Goal: Task Accomplishment & Management: Complete application form

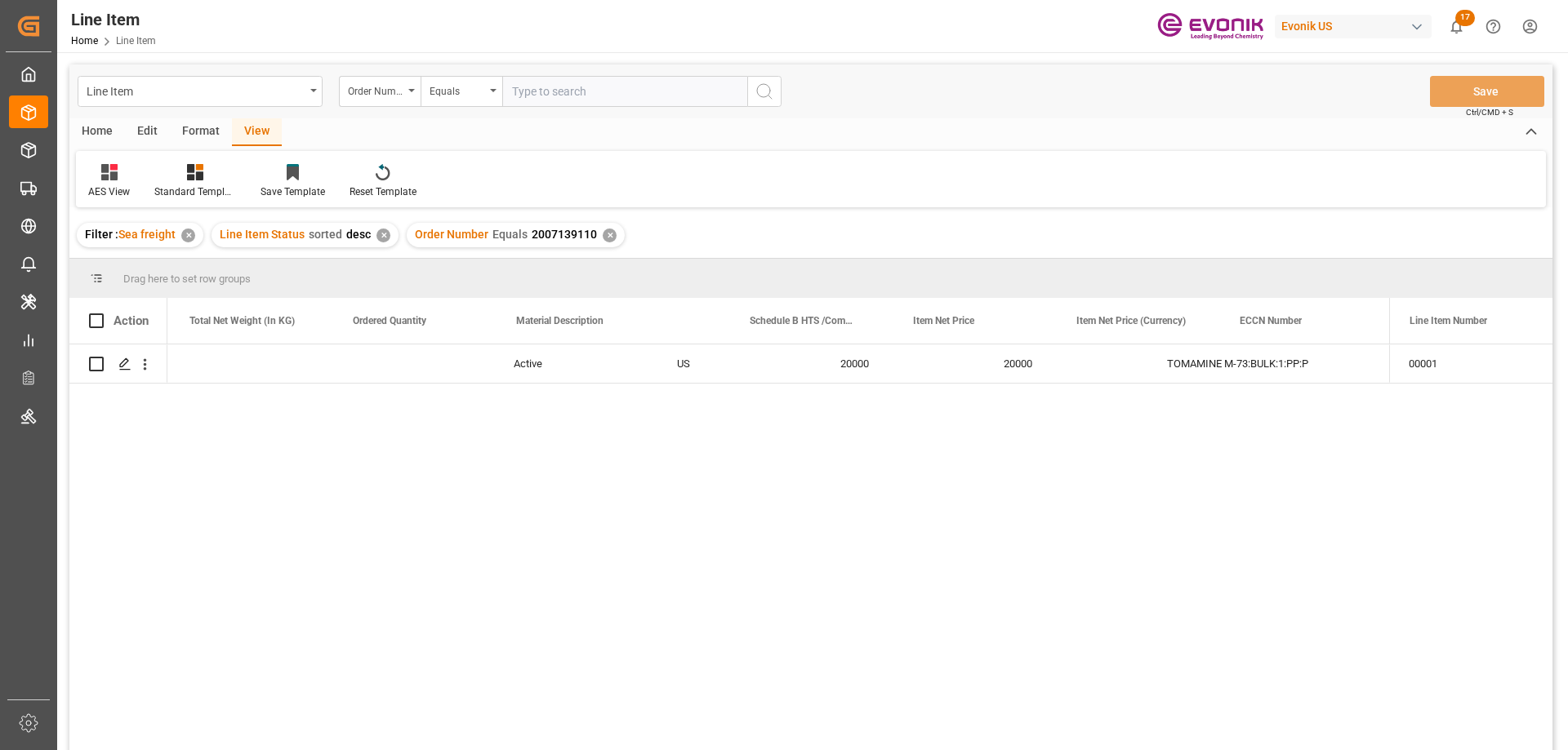
scroll to position [0, 650]
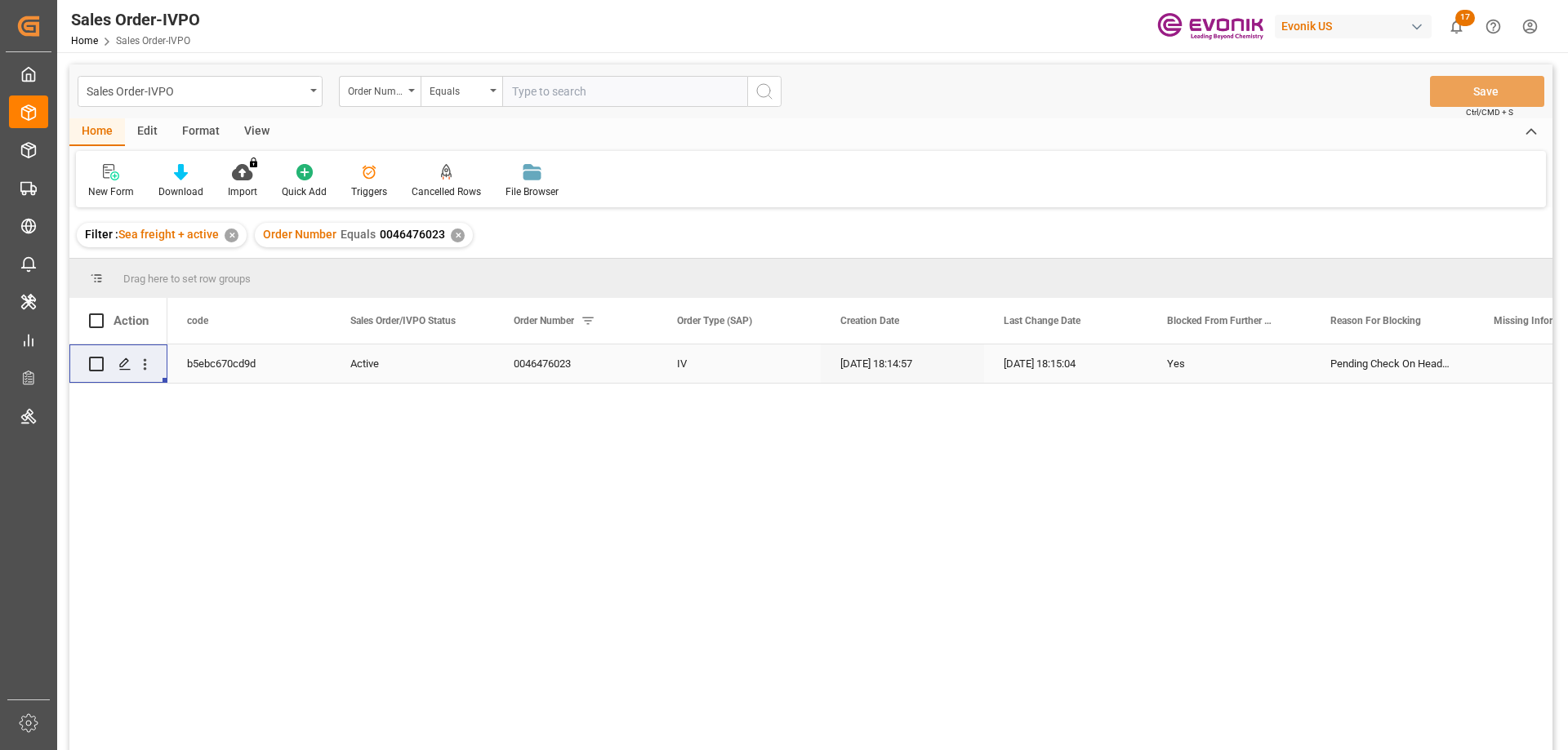
click at [583, 94] on input "text" at bounding box center [624, 92] width 245 height 31
paste input "2007123580"
type input "2007123580"
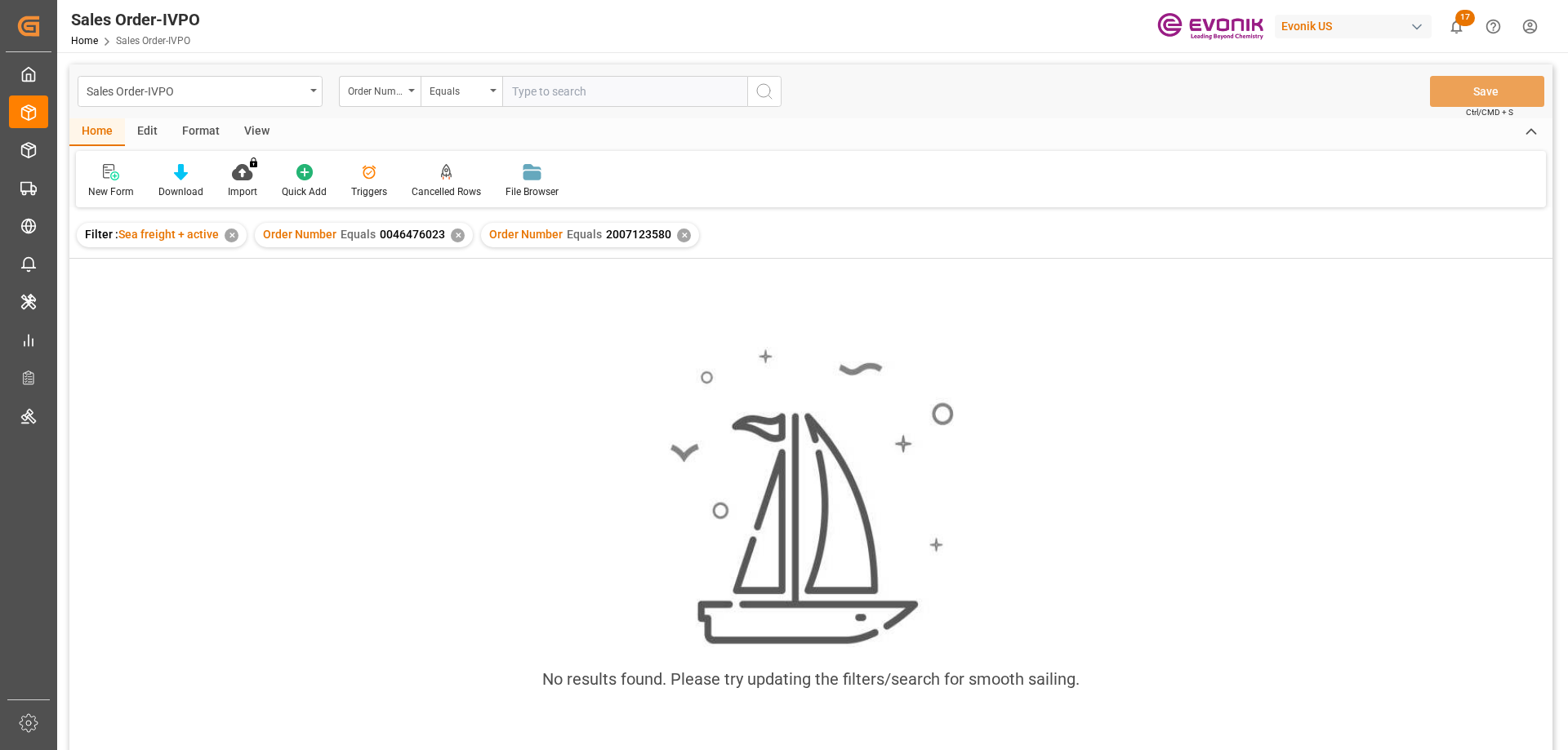
click at [454, 239] on div "✕" at bounding box center [457, 236] width 14 height 14
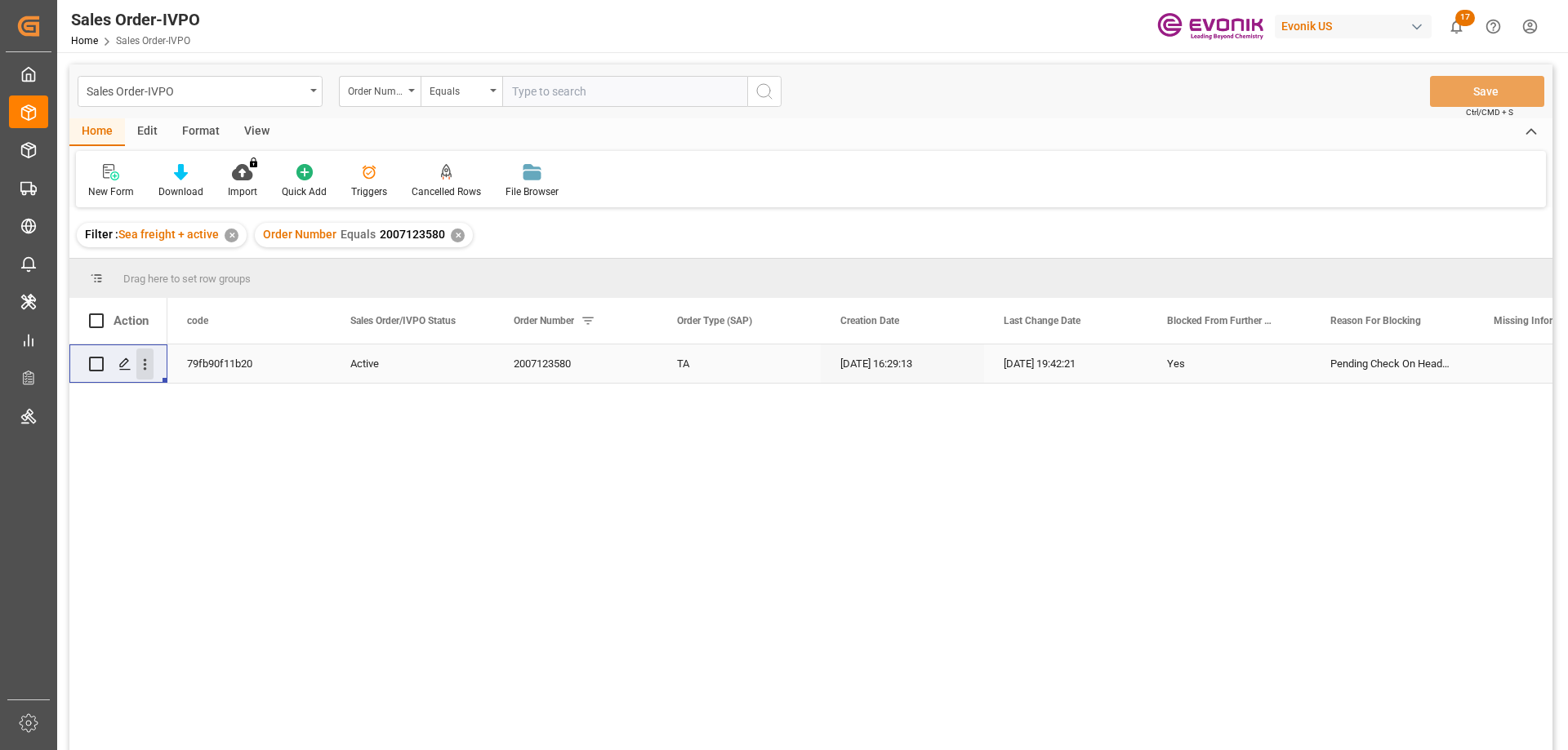
click at [150, 359] on icon "open menu" at bounding box center [145, 365] width 17 height 17
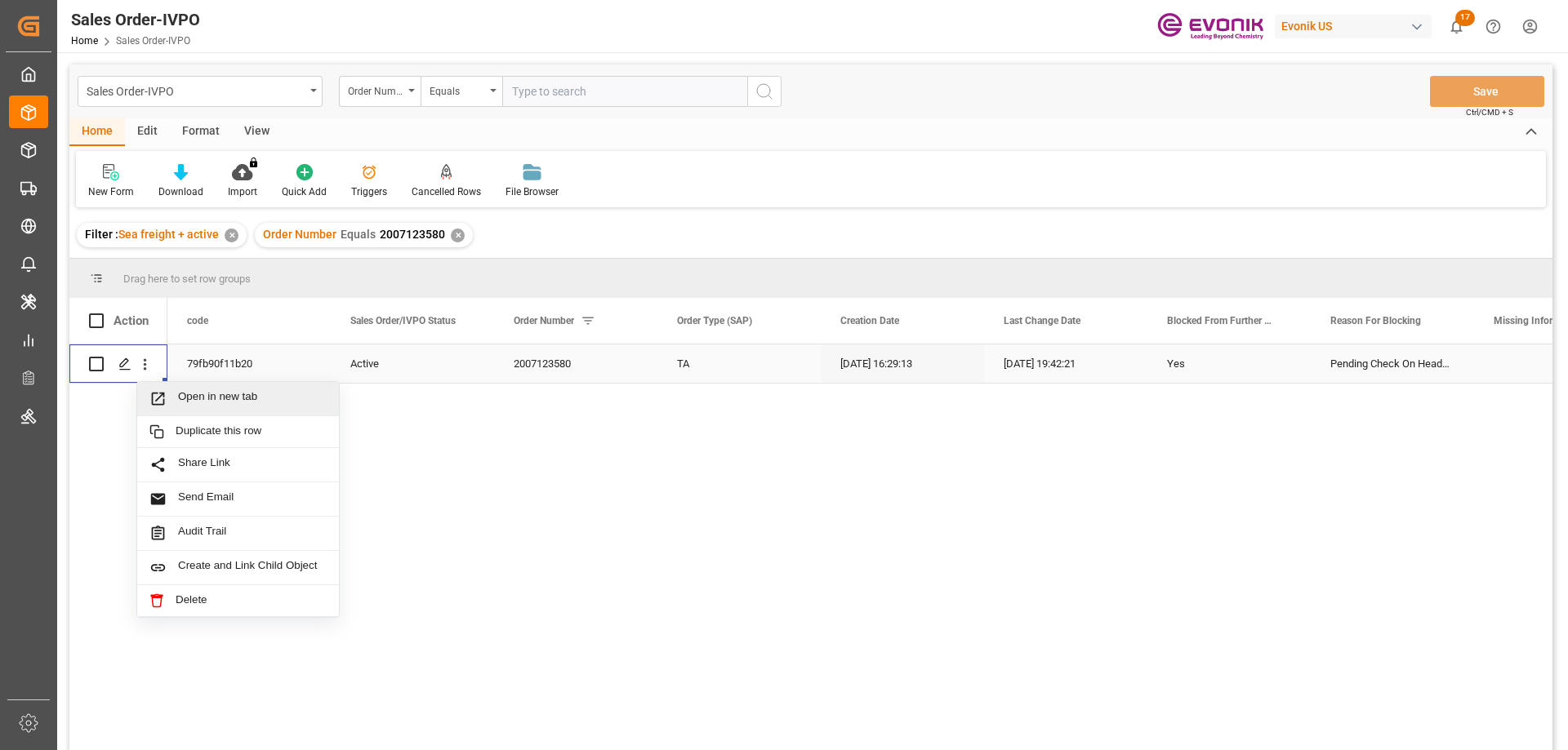
click at [199, 406] on span "Open in new tab" at bounding box center [252, 399] width 148 height 17
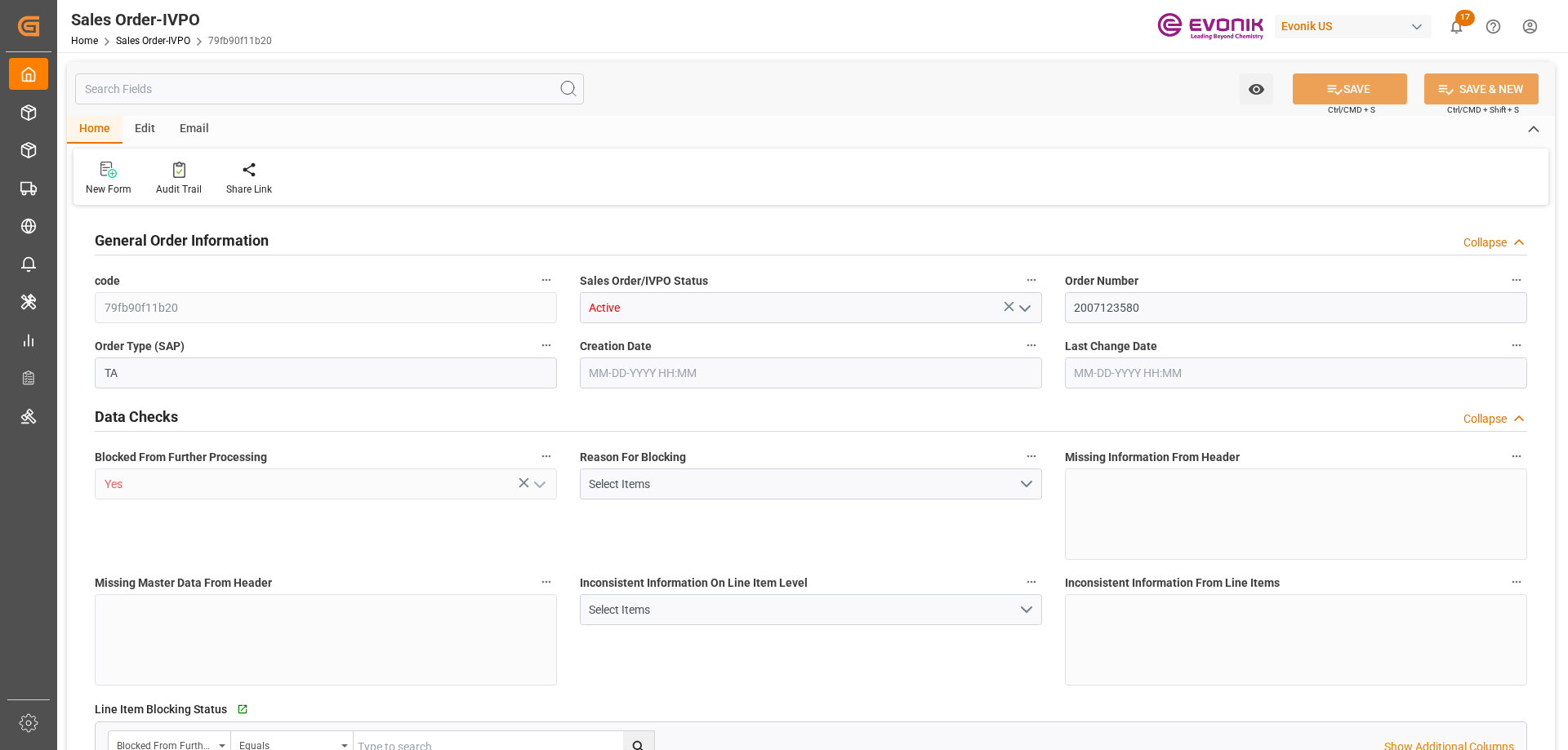
type input "DOCAU"
type input "0"
type input "1"
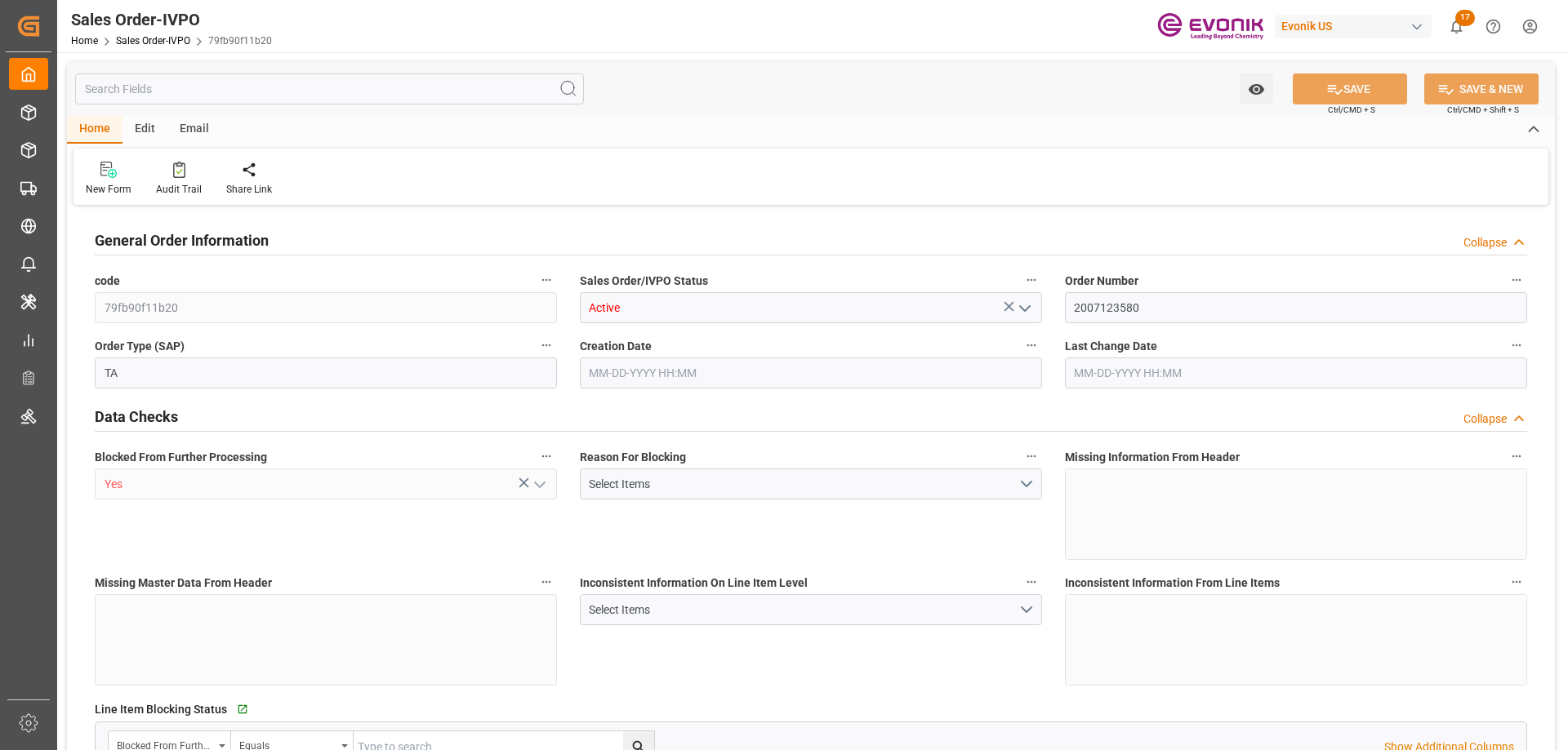
type input "4739.52"
type input "45.8938"
type input "19000"
type input "60"
type input "[DATE] 16:29"
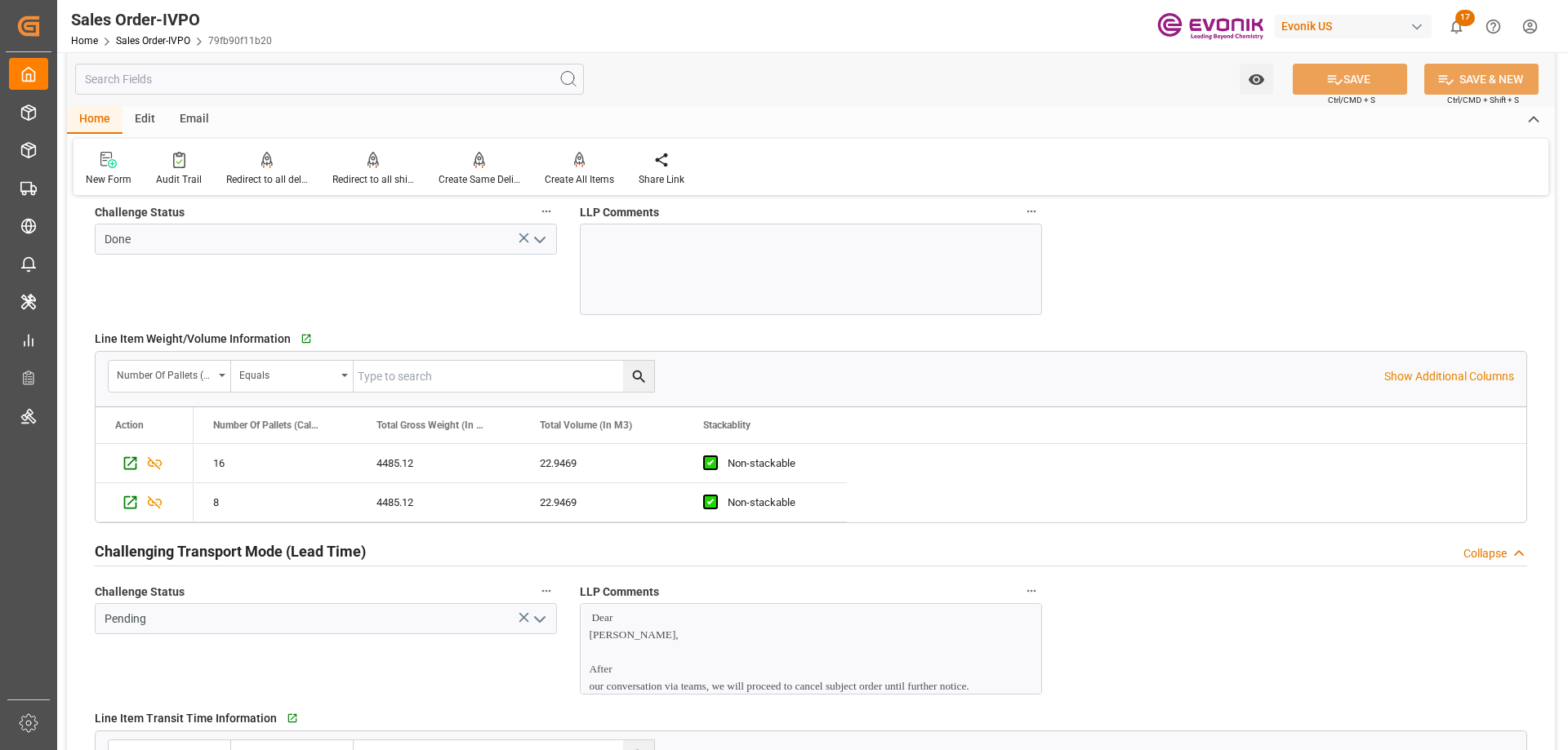
scroll to position [2694, 0]
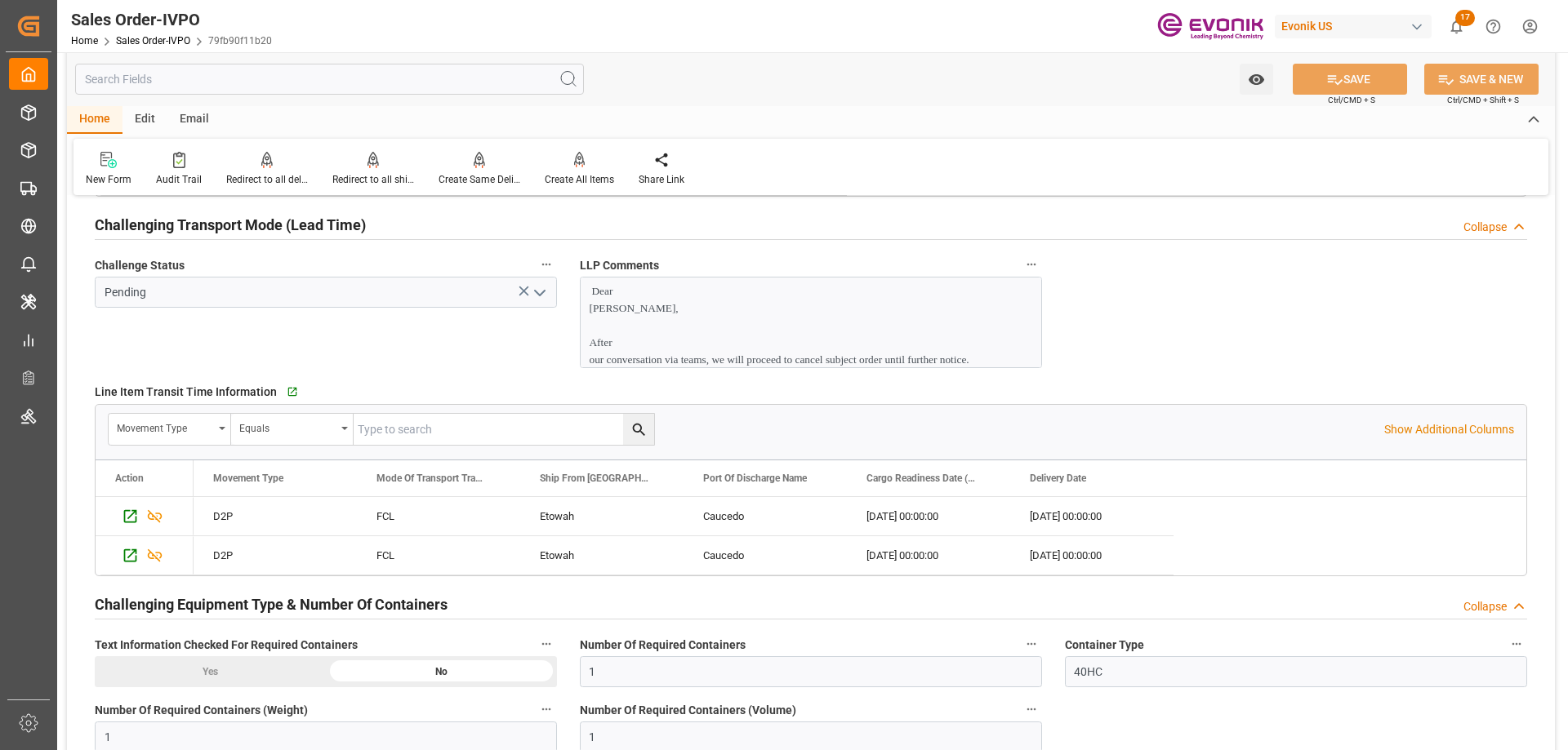
click at [729, 361] on span "our conversation via teams, we will proceed to cancel subject order until furth…" at bounding box center [778, 360] width 380 height 12
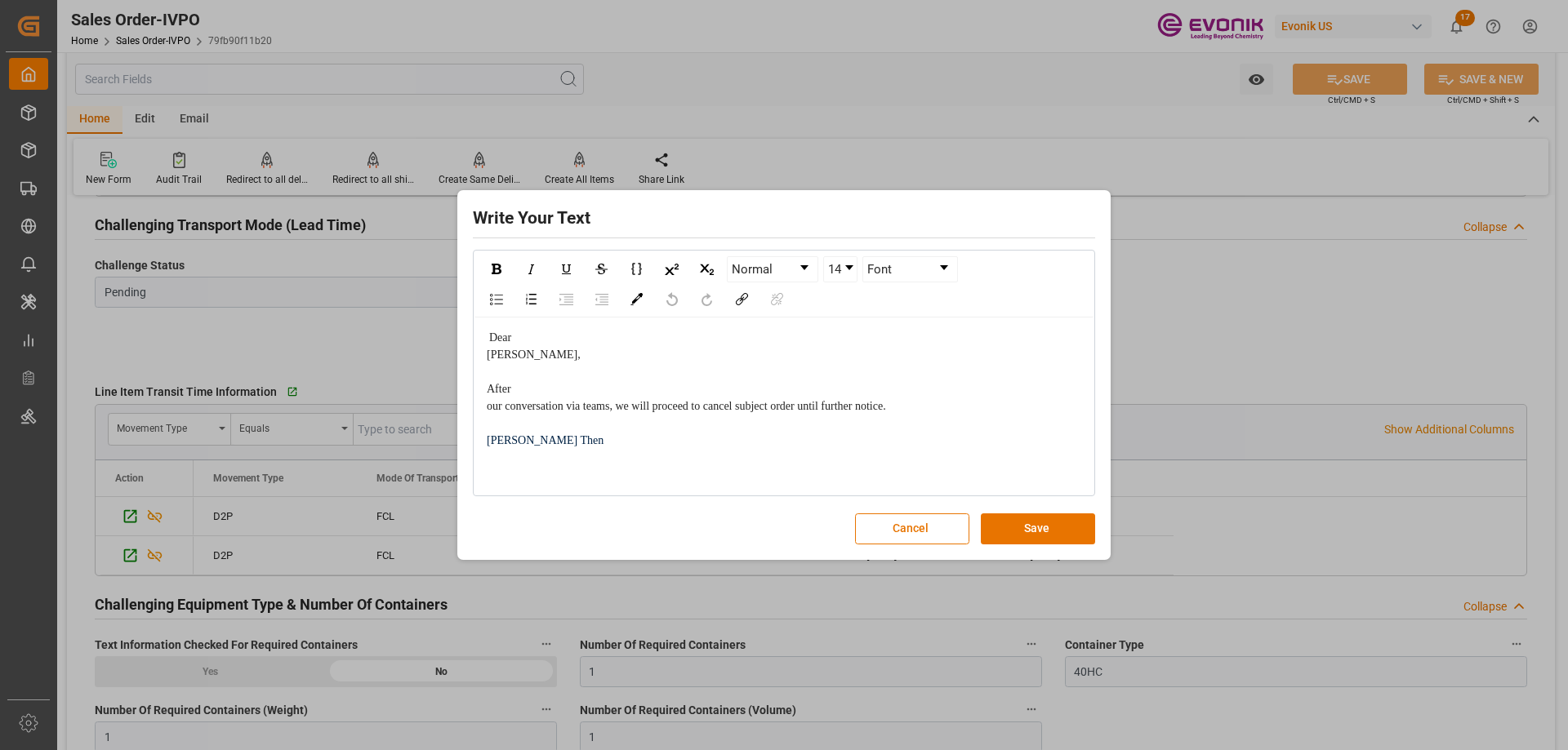
drag, startPoint x: 485, startPoint y: 334, endPoint x: 605, endPoint y: 464, distance: 176.9
click at [605, 464] on div "Dear [PERSON_NAME], After our conversation via teams, we will proceed to cancel…" at bounding box center [783, 406] width 619 height 177
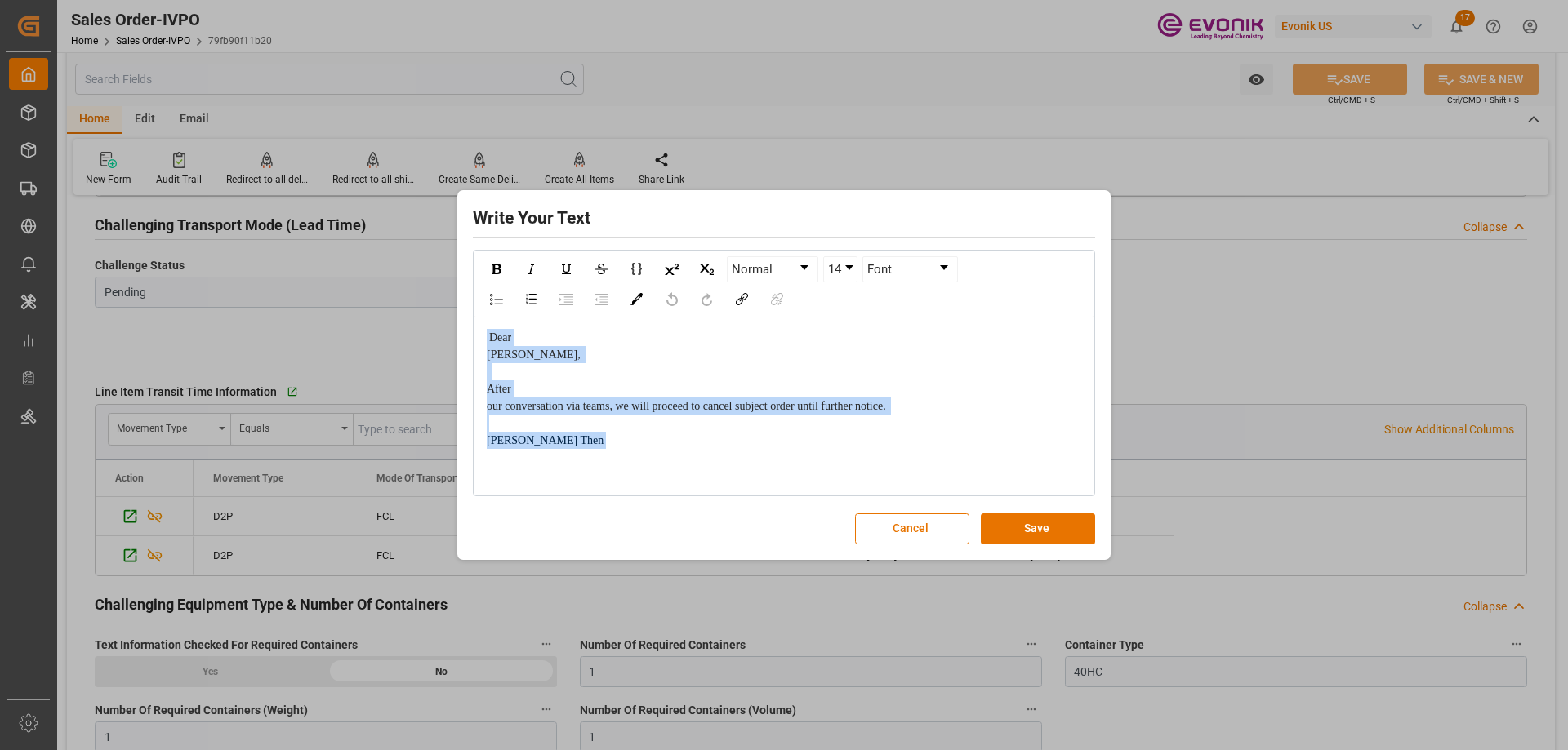
drag, startPoint x: 586, startPoint y: 454, endPoint x: 463, endPoint y: 329, distance: 175.4
click at [463, 329] on div "Write Your Text Normal 14 Font Dear [PERSON_NAME], After our conversation via t…" at bounding box center [783, 375] width 645 height 361
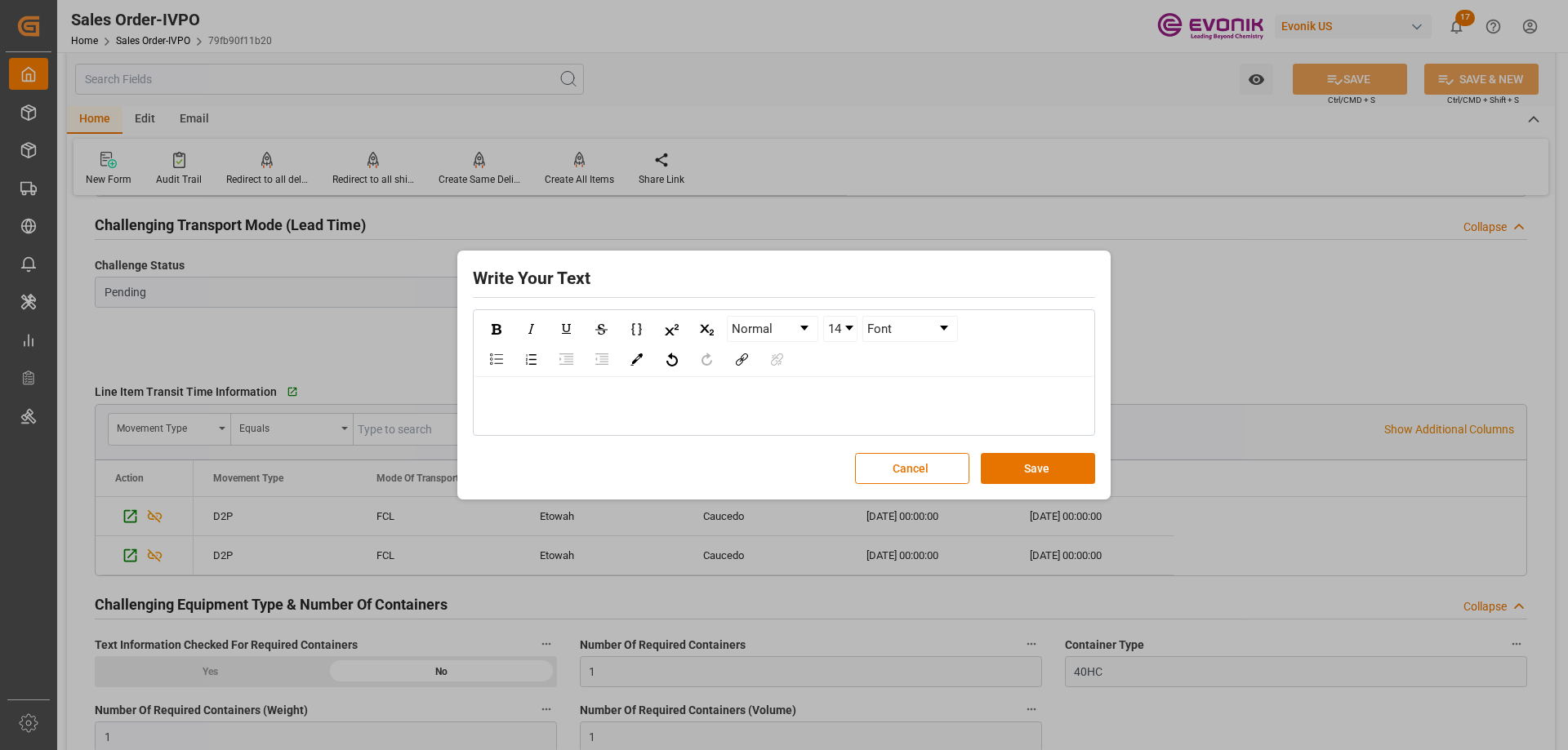
drag, startPoint x: 1027, startPoint y: 460, endPoint x: 1206, endPoint y: 222, distance: 297.8
click at [1027, 460] on button "Save" at bounding box center [1037, 469] width 114 height 31
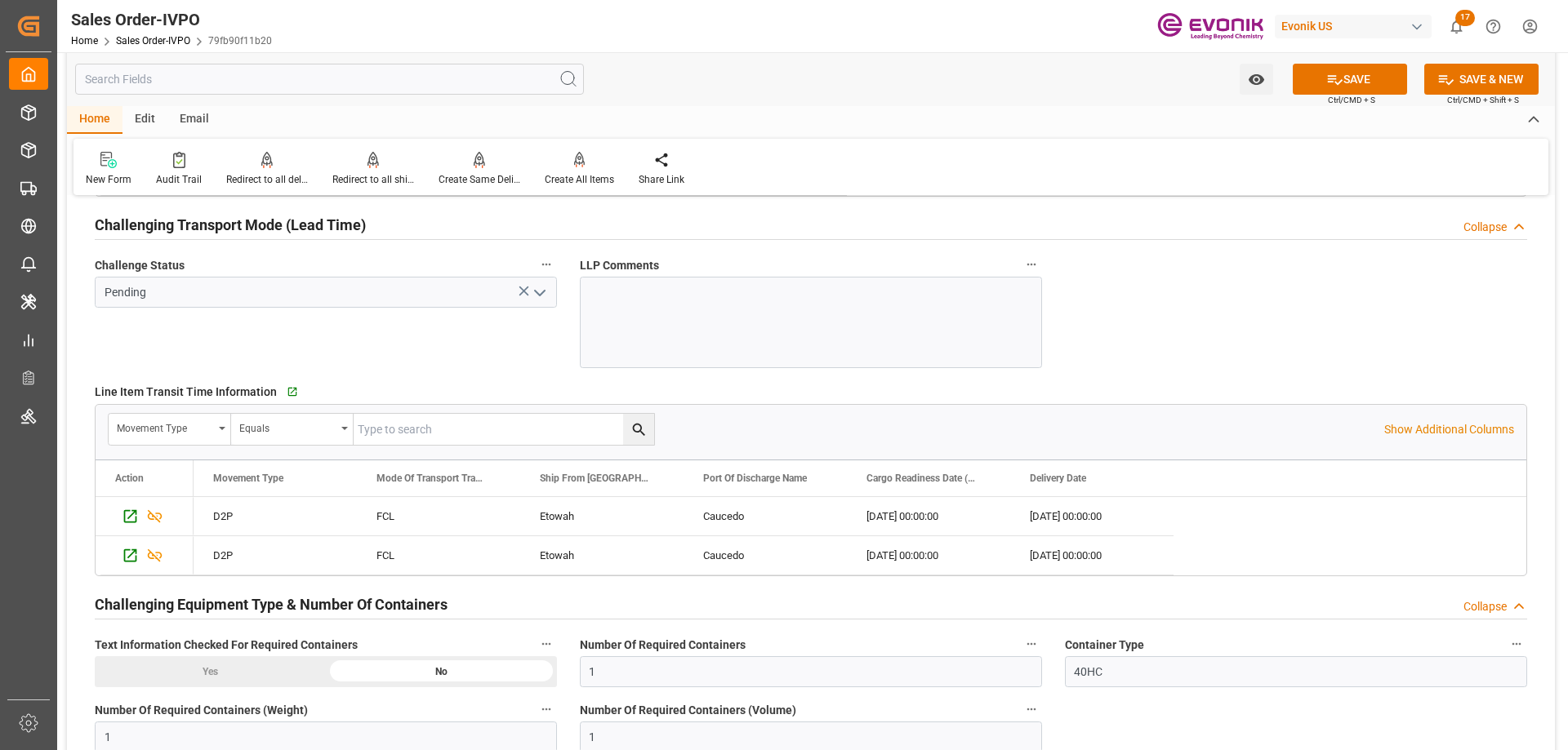
click at [1355, 74] on button "SAVE" at bounding box center [1349, 79] width 114 height 31
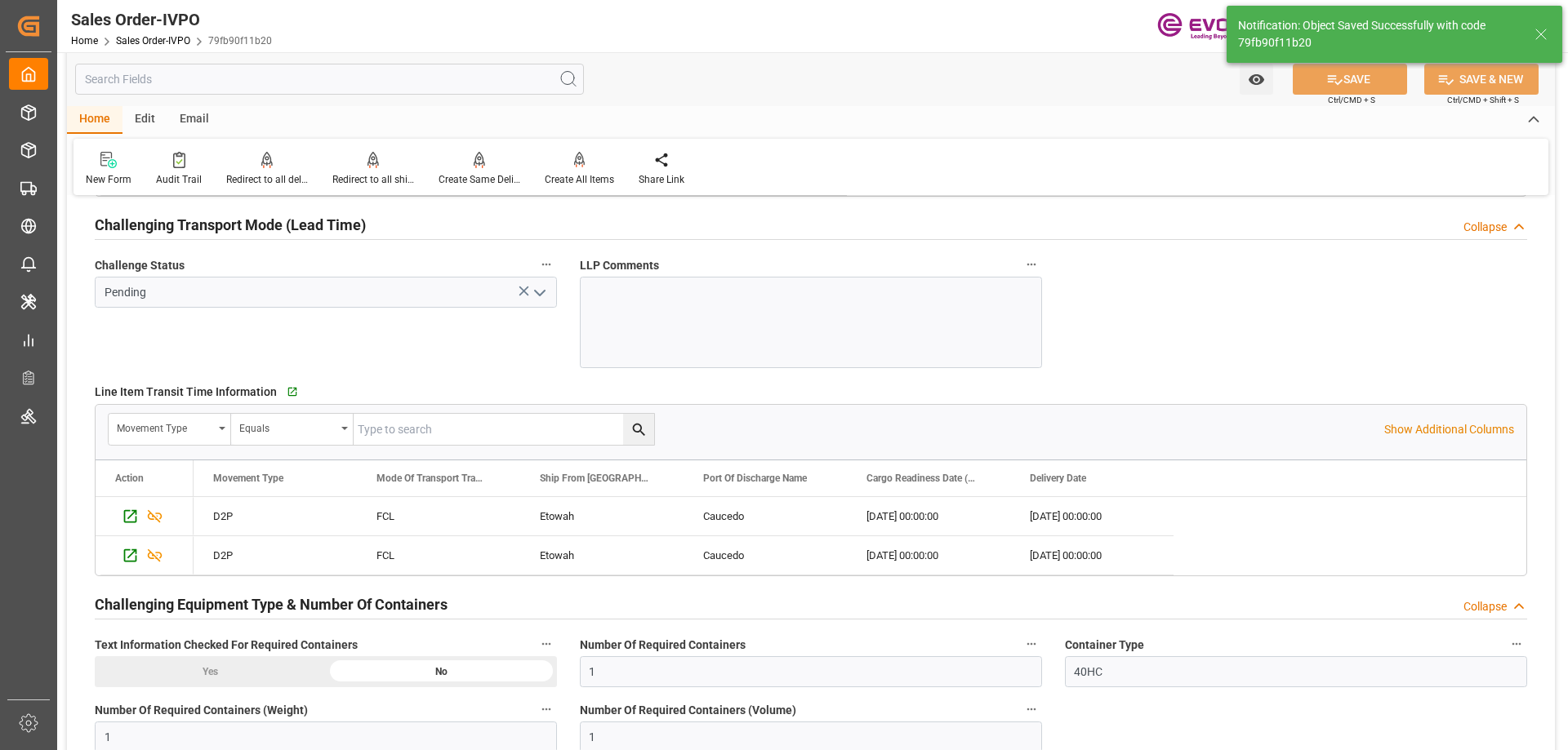
type input "[DATE] 19:43"
